Goal: Obtain resource: Download file/media

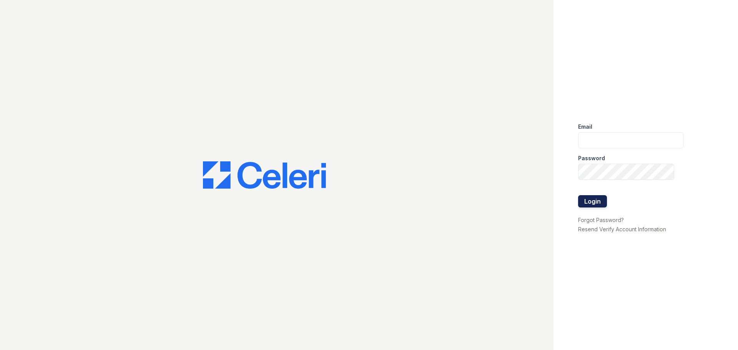
type input "[EMAIL_ADDRESS][DOMAIN_NAME]"
click at [591, 204] on button "Login" at bounding box center [592, 201] width 29 height 12
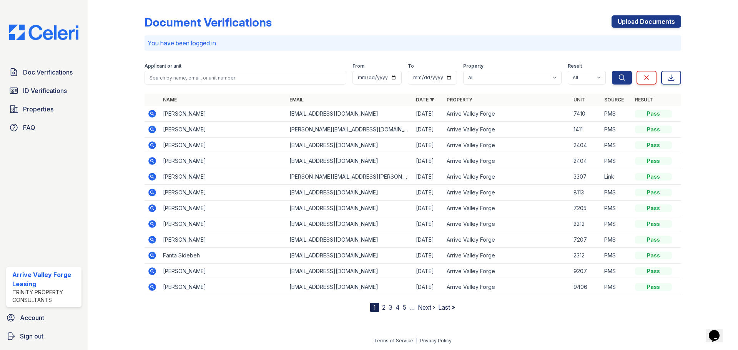
drag, startPoint x: 154, startPoint y: 129, endPoint x: 163, endPoint y: 129, distance: 9.6
click at [153, 129] on icon at bounding box center [152, 130] width 8 height 8
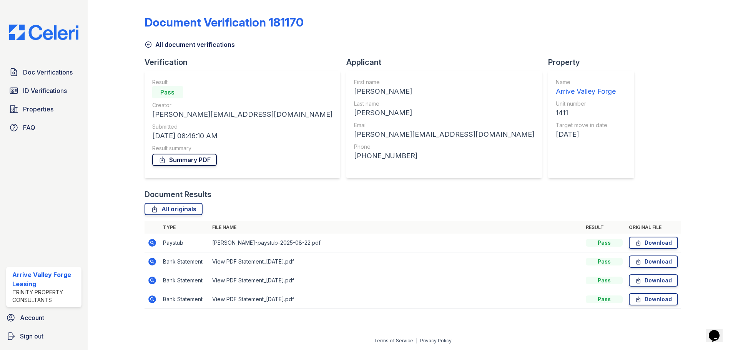
drag, startPoint x: 198, startPoint y: 162, endPoint x: 204, endPoint y: 165, distance: 7.1
click at [198, 162] on link "Summary PDF" at bounding box center [184, 160] width 65 height 12
